Goal: Task Accomplishment & Management: Use online tool/utility

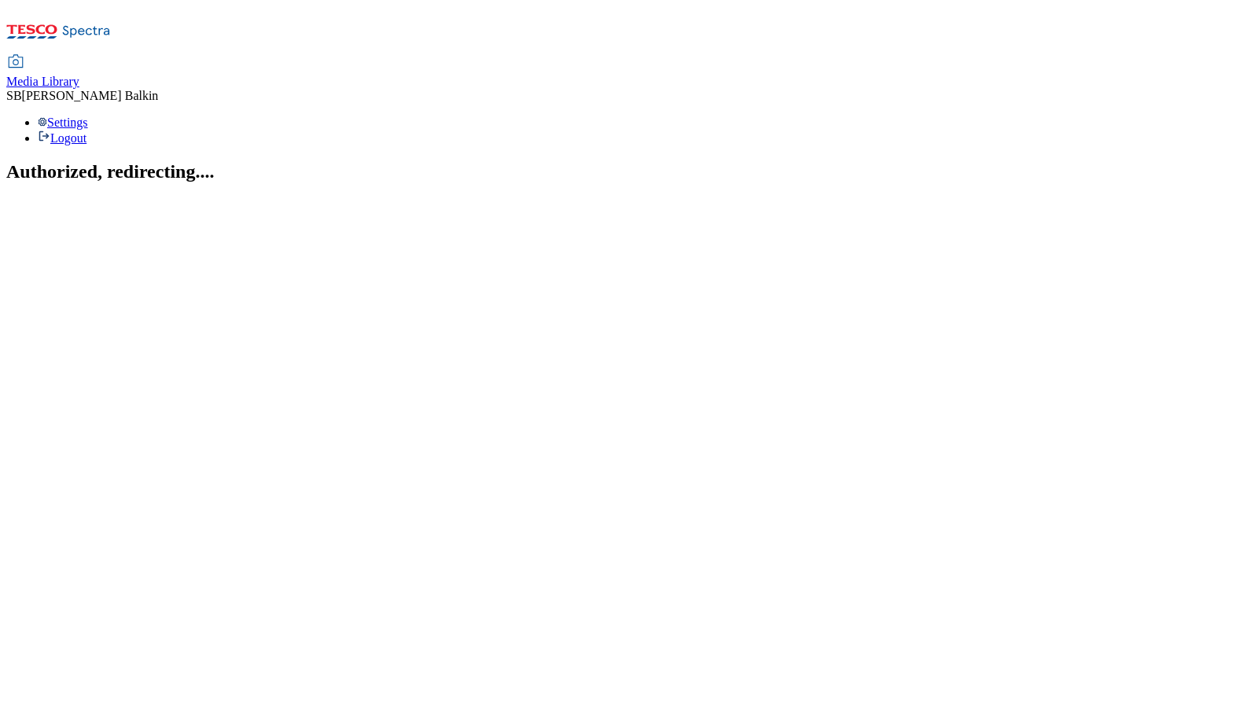
click at [79, 75] on span "Media Library" at bounding box center [42, 81] width 73 height 13
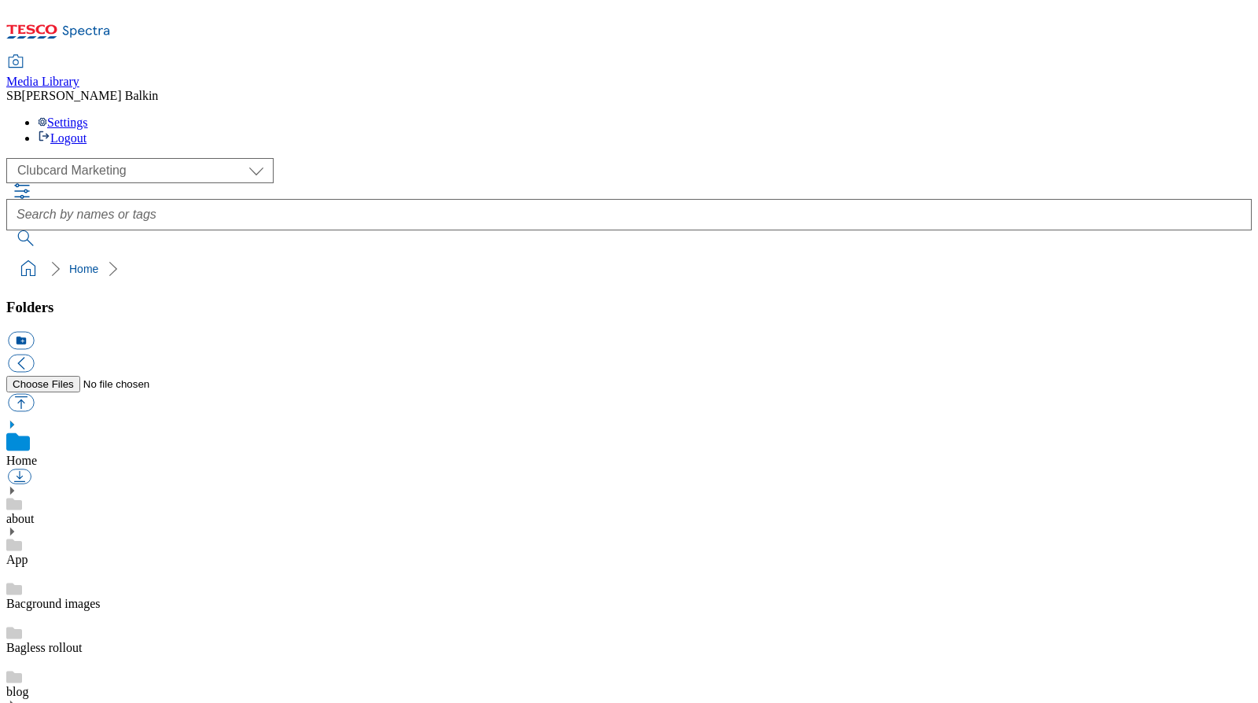
scroll to position [2, 0]
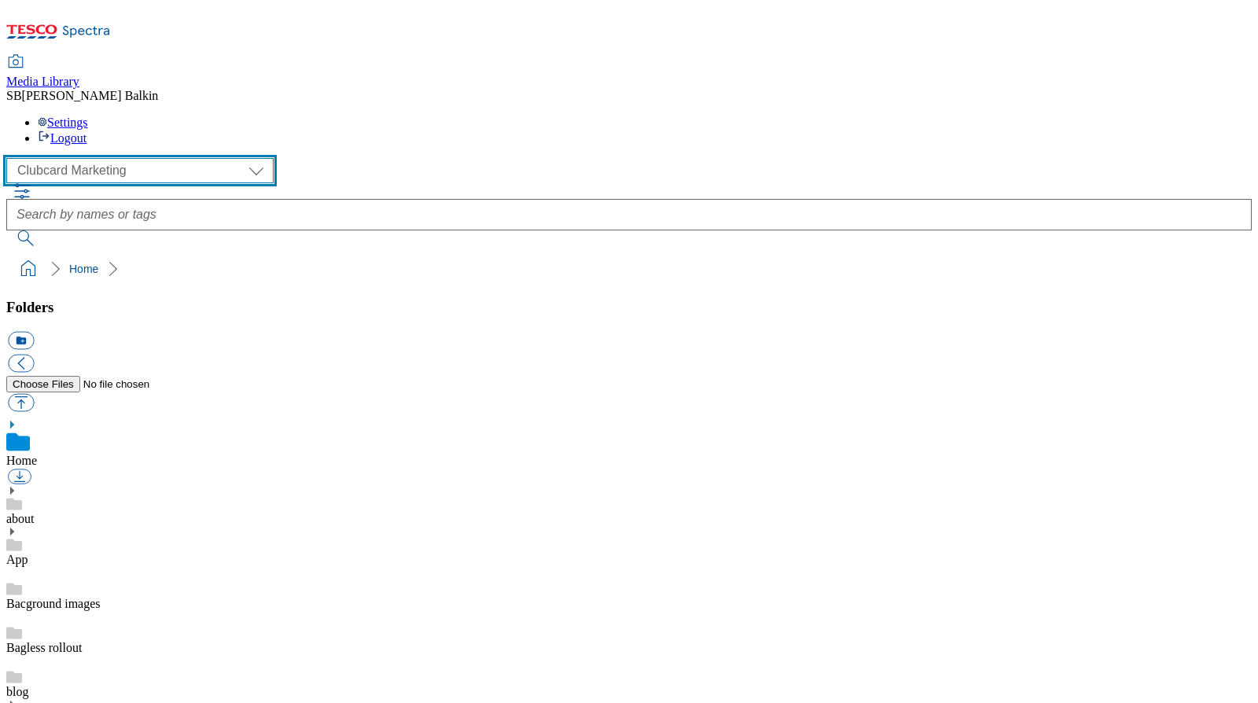
click at [64, 158] on select "Clubcard Marketing Dotcom UK FnF Stores GHS Marketing [GEOGRAPHIC_DATA] GHS Pro…" at bounding box center [139, 170] width 267 height 25
select select "flare-ghs-mktg"
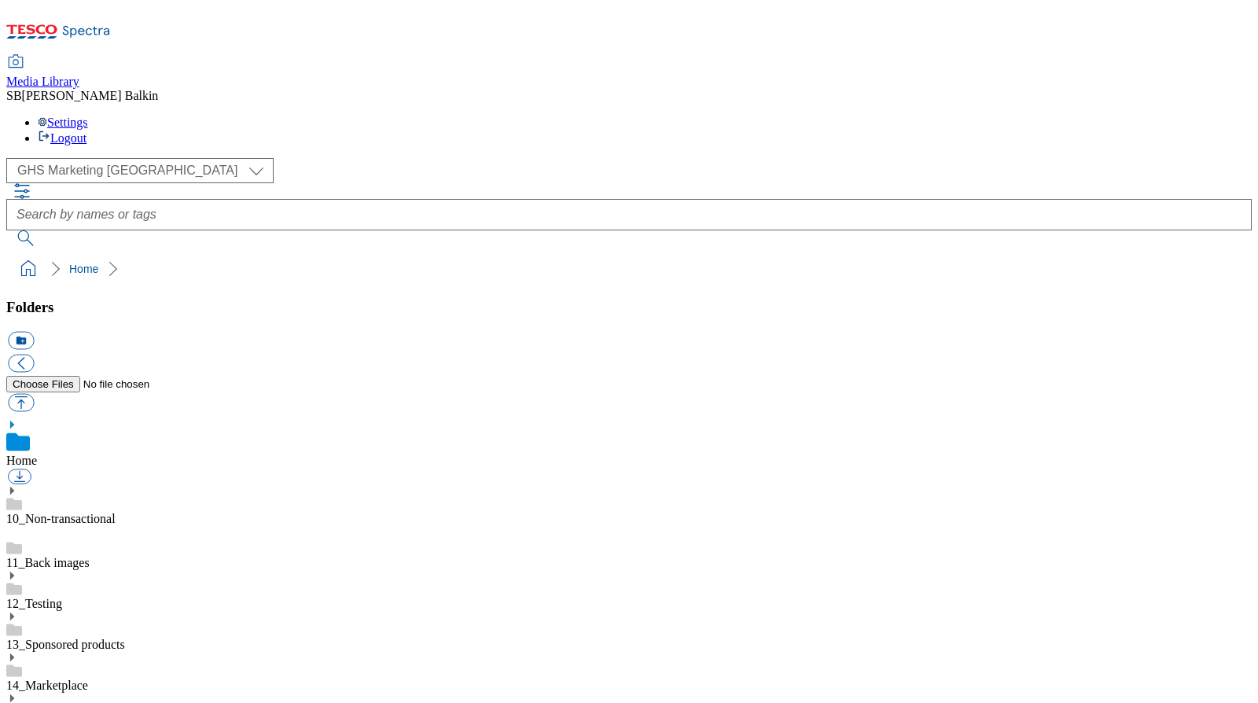
click at [17, 693] on icon at bounding box center [11, 698] width 11 height 11
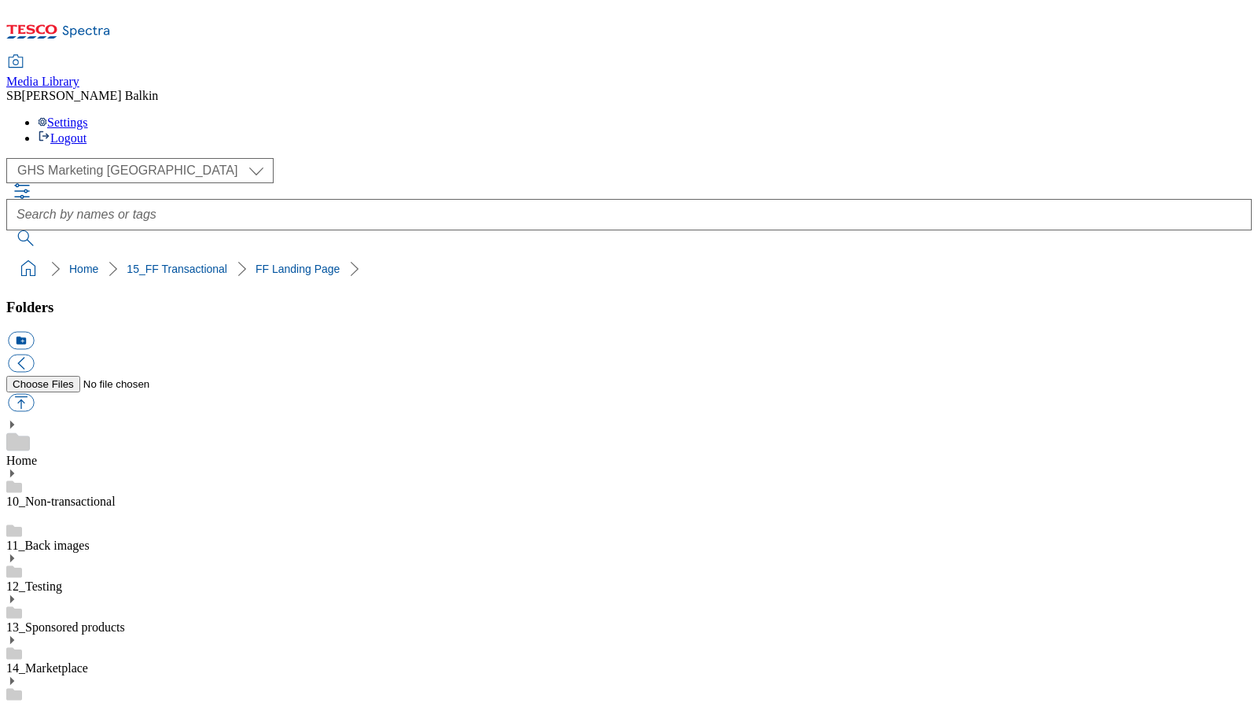
scroll to position [804, 0]
click at [34, 332] on button "icon_new_folder" at bounding box center [21, 341] width 26 height 18
type input "Womens Dresses BL"
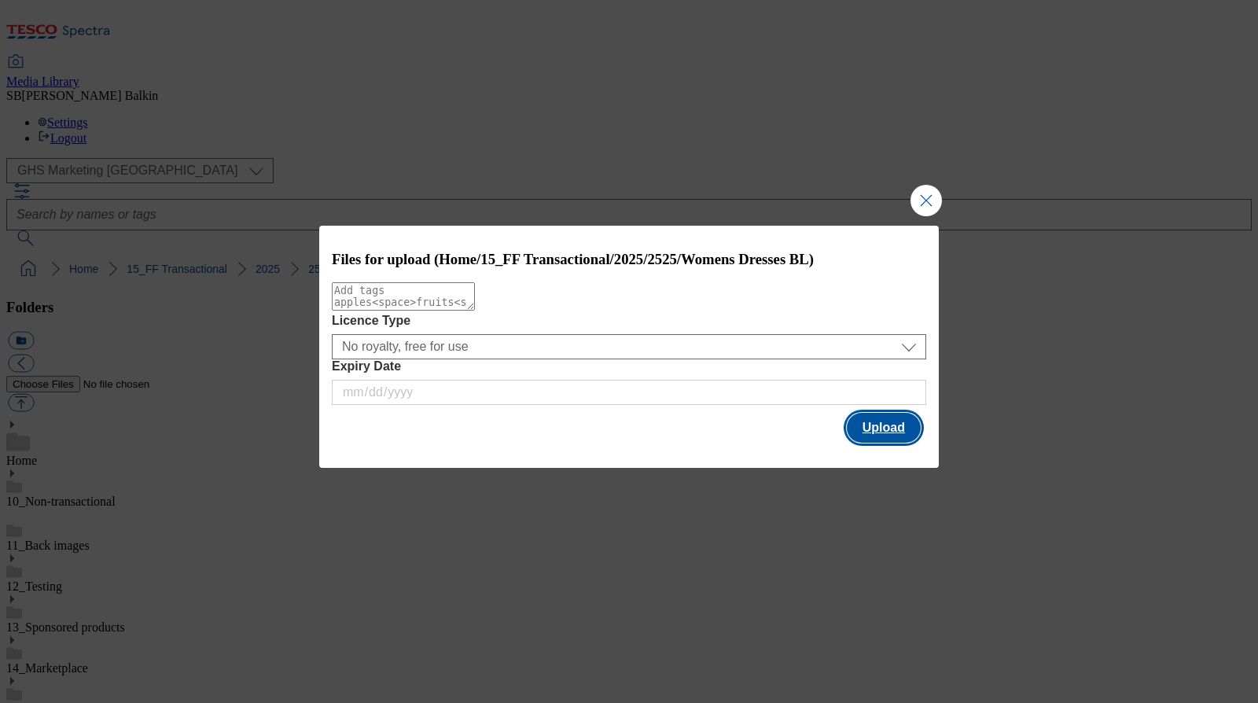
click at [884, 425] on button "Upload" at bounding box center [884, 428] width 74 height 30
